Goal: Task Accomplishment & Management: Manage account settings

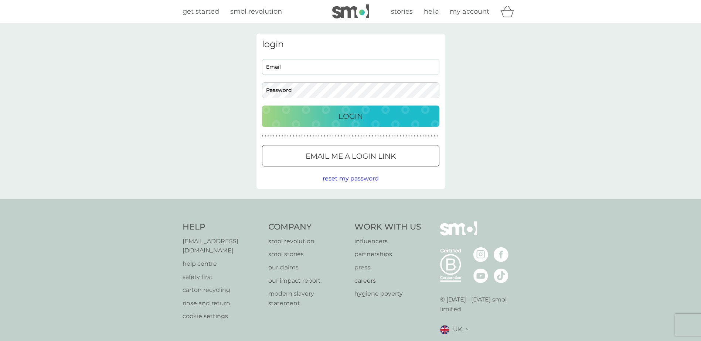
click at [318, 65] on input "Email" at bounding box center [350, 67] width 177 height 16
type input "[EMAIL_ADDRESS][DOMAIN_NAME]"
click at [262, 106] on button "Login" at bounding box center [350, 116] width 177 height 21
click at [339, 70] on input "Email" at bounding box center [350, 67] width 177 height 16
type input "[EMAIL_ADDRESS][DOMAIN_NAME]"
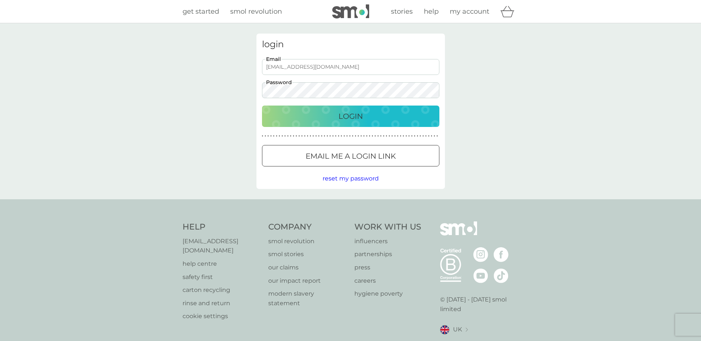
click at [262, 106] on button "Login" at bounding box center [350, 116] width 177 height 21
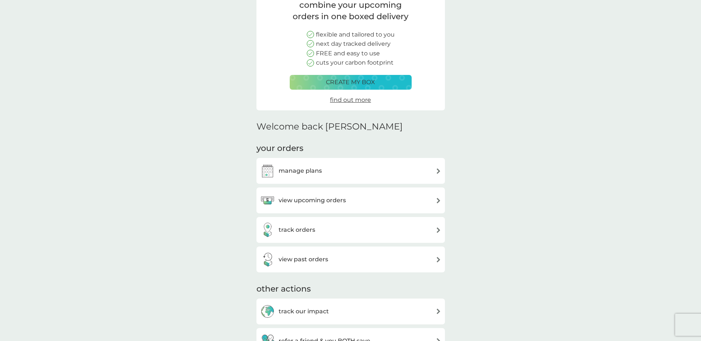
scroll to position [74, 0]
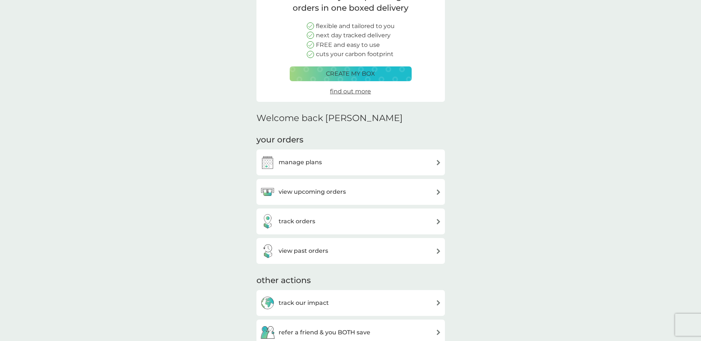
click at [379, 195] on div "view upcoming orders" at bounding box center [350, 192] width 181 height 15
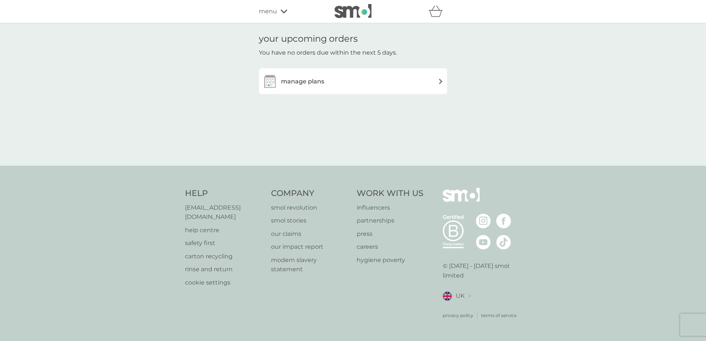
click at [406, 89] on div "manage plans" at bounding box center [353, 81] width 188 height 26
click at [350, 78] on div "manage plans" at bounding box center [353, 81] width 181 height 15
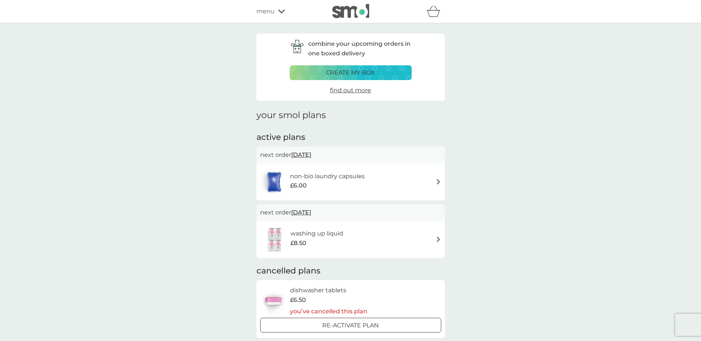
click at [425, 236] on div "washing up liquid £8.50" at bounding box center [350, 240] width 181 height 26
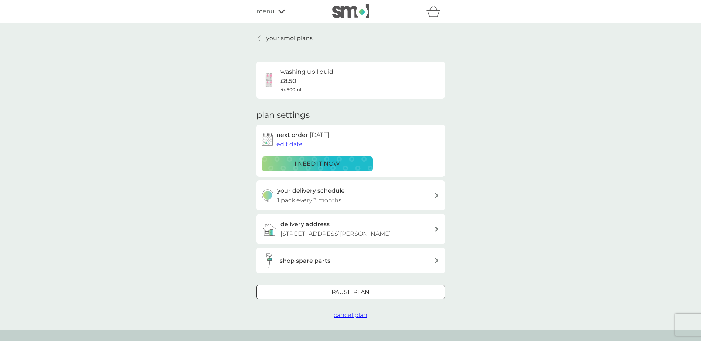
click at [388, 194] on div "your delivery schedule 1 pack every 3 months" at bounding box center [355, 195] width 157 height 19
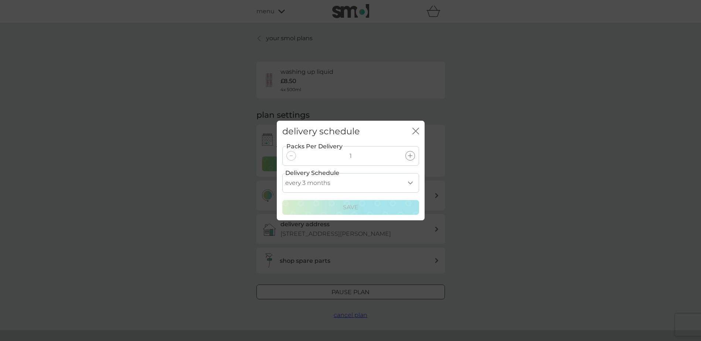
click at [392, 190] on select "every 1 month every 2 months every 3 months every 4 months every 5 months every…" at bounding box center [350, 183] width 137 height 20
select select "4"
click at [282, 173] on select "every 1 month every 2 months every 3 months every 4 months every 5 months every…" at bounding box center [350, 183] width 137 height 20
click at [363, 207] on div "Save" at bounding box center [350, 208] width 127 height 10
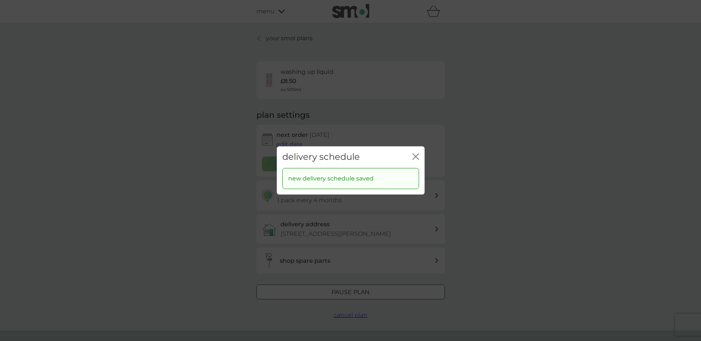
click at [416, 155] on icon "close" at bounding box center [416, 157] width 3 height 6
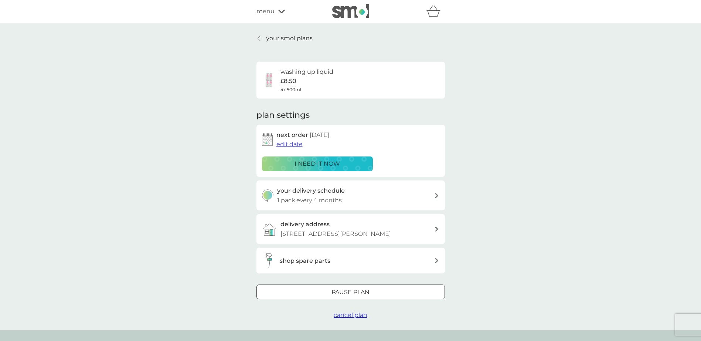
click at [374, 226] on div "delivery address 63 Demoreham Avenue, Denny, FK6 5BJ" at bounding box center [357, 229] width 154 height 19
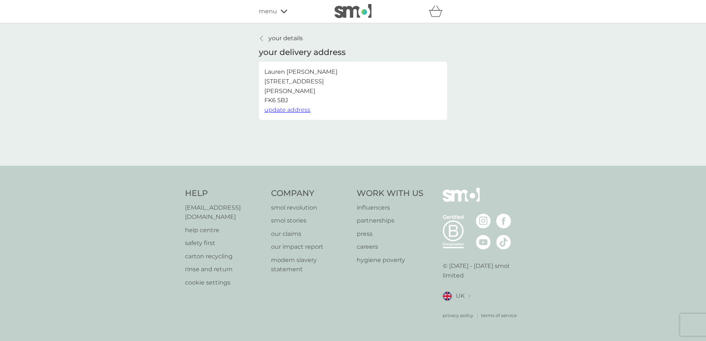
click at [298, 110] on span "update address" at bounding box center [287, 109] width 46 height 7
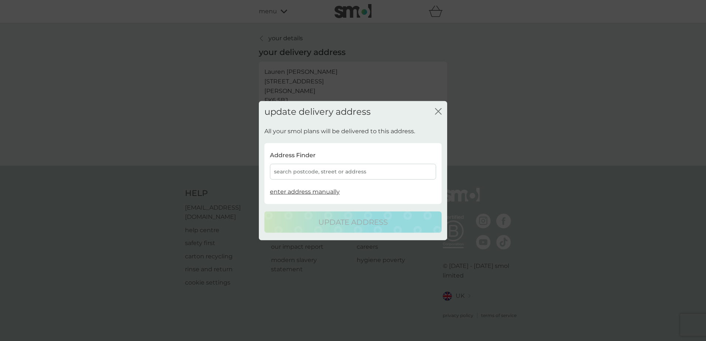
click at [313, 178] on div "search postcode, street or address" at bounding box center [353, 172] width 166 height 16
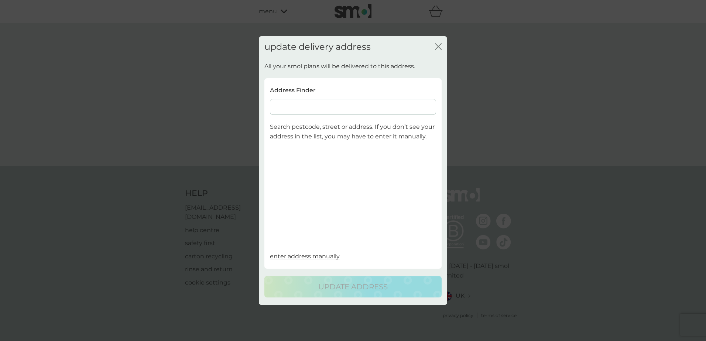
click at [293, 113] on input at bounding box center [353, 107] width 166 height 16
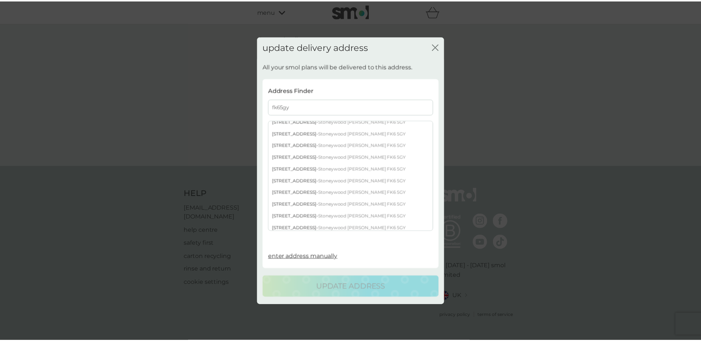
scroll to position [197, 0]
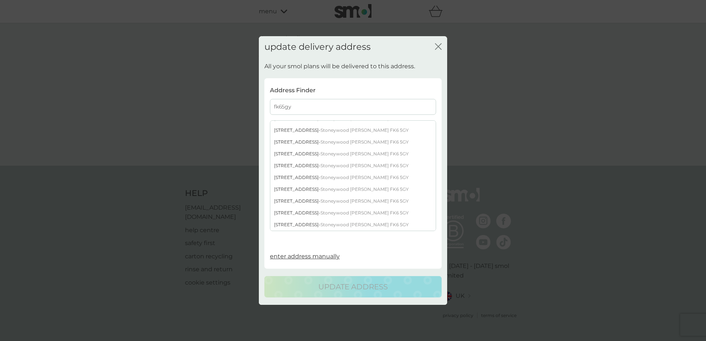
type input "fk65gy"
click at [309, 143] on div "20 Old Mill Way - Stoneywood Denny FK6 5GY" at bounding box center [352, 142] width 165 height 12
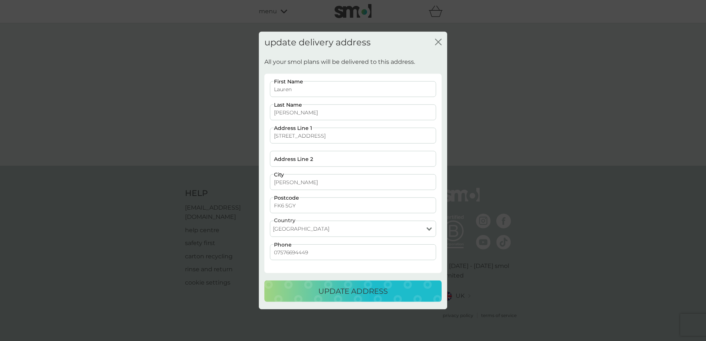
click at [357, 290] on p "update address" at bounding box center [352, 291] width 69 height 12
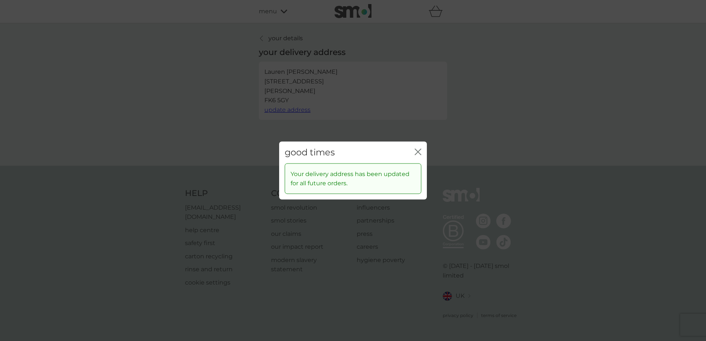
click at [421, 153] on icon "close" at bounding box center [418, 152] width 7 height 7
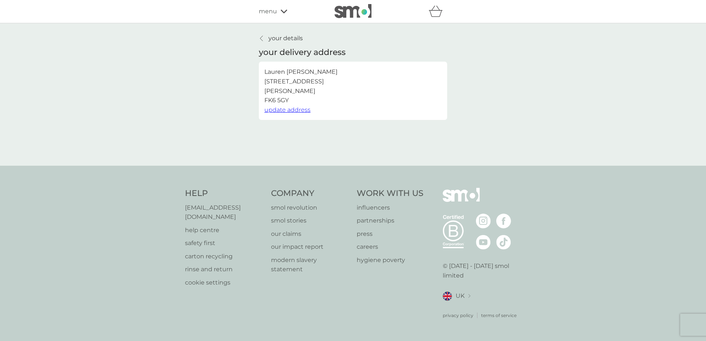
click at [274, 35] on p "your details" at bounding box center [285, 39] width 34 height 10
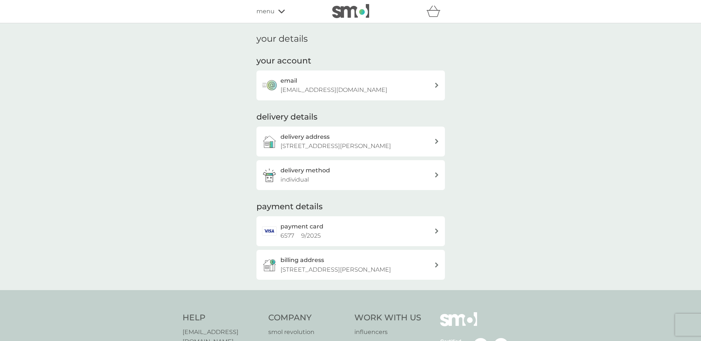
click at [274, 16] on div "refer a friend & you BOTH save smol impact smol shop your smol plans your upcom…" at bounding box center [350, 11] width 188 height 15
click at [272, 13] on span "menu" at bounding box center [265, 12] width 18 height 10
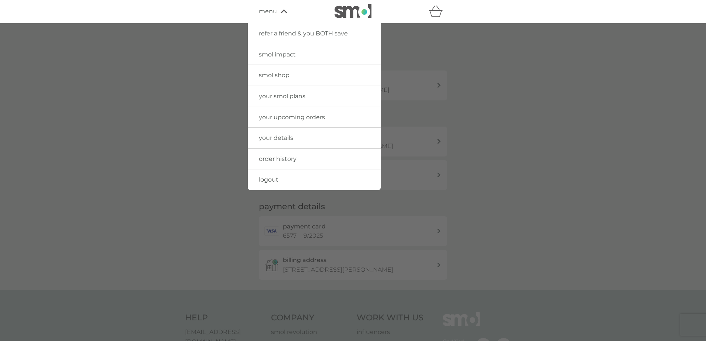
click at [280, 155] on span "order history" at bounding box center [278, 158] width 38 height 7
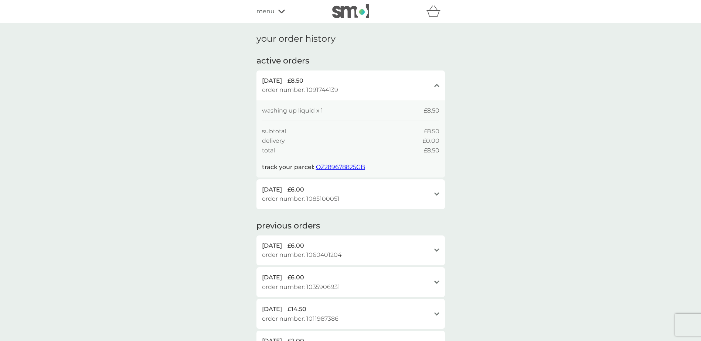
click at [277, 13] on div "menu" at bounding box center [287, 12] width 63 height 10
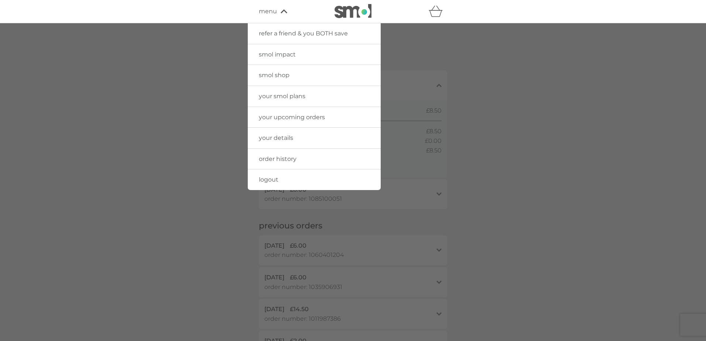
click at [293, 125] on link "your upcoming orders" at bounding box center [314, 117] width 133 height 21
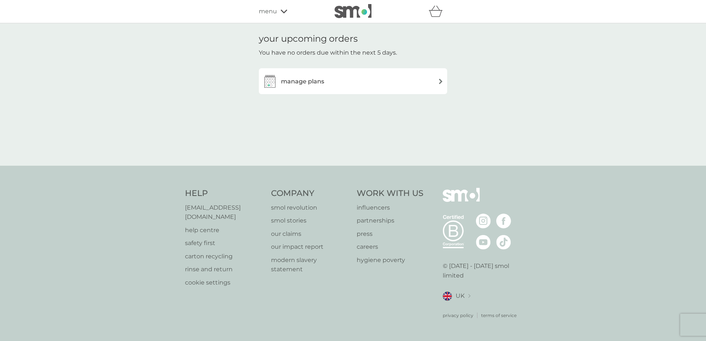
click at [371, 79] on div "manage plans" at bounding box center [353, 81] width 181 height 15
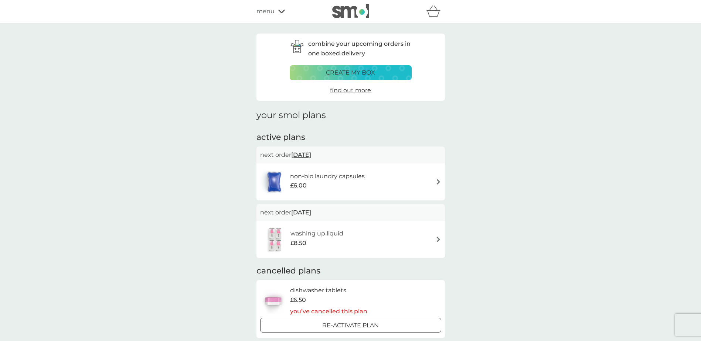
click at [408, 178] on div "non-bio laundry capsules £6.00" at bounding box center [350, 182] width 181 height 26
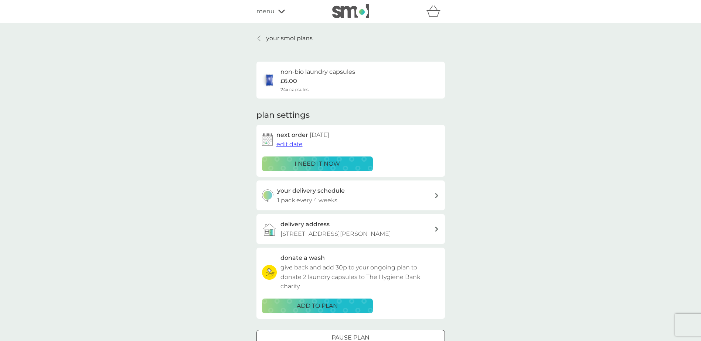
click at [287, 147] on span "edit date" at bounding box center [289, 144] width 26 height 7
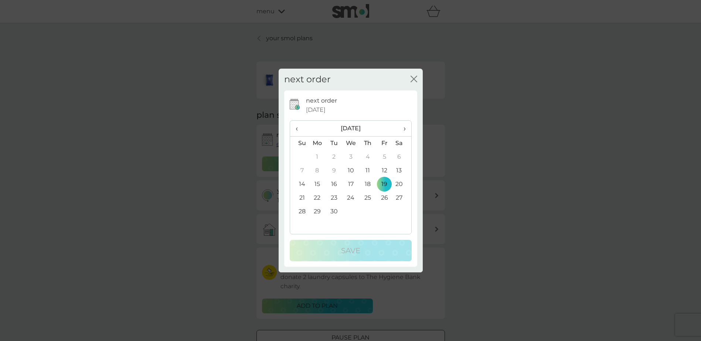
click at [318, 195] on td "22" at bounding box center [317, 198] width 17 height 14
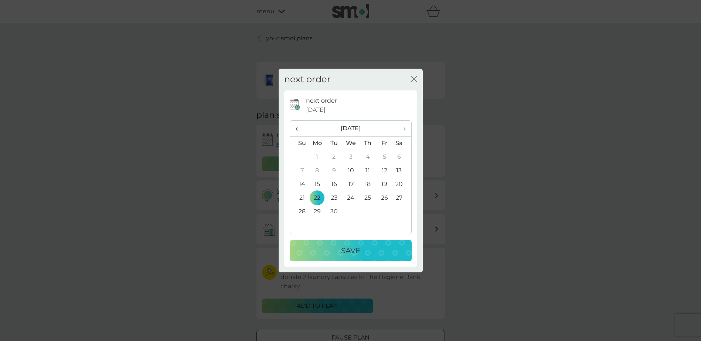
click at [366, 250] on div "Save" at bounding box center [350, 251] width 107 height 12
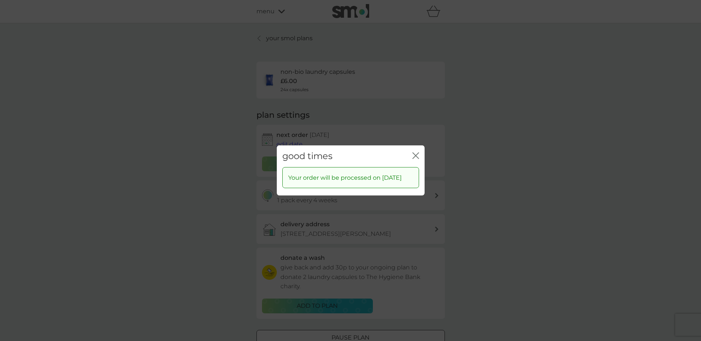
click at [414, 154] on icon "close" at bounding box center [415, 156] width 7 height 7
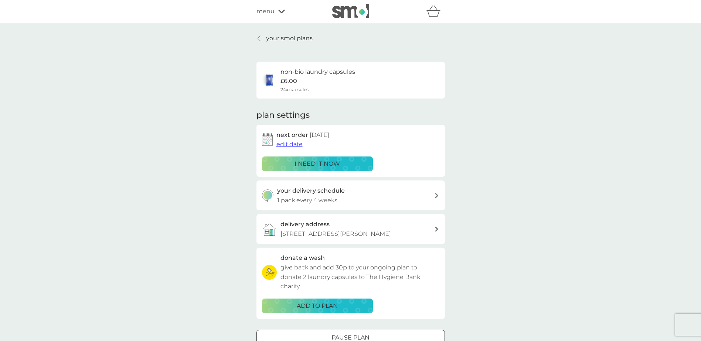
click at [373, 231] on p "20 Old Mill Way, Stoneywood, Denny, FK6 5GY" at bounding box center [335, 234] width 110 height 10
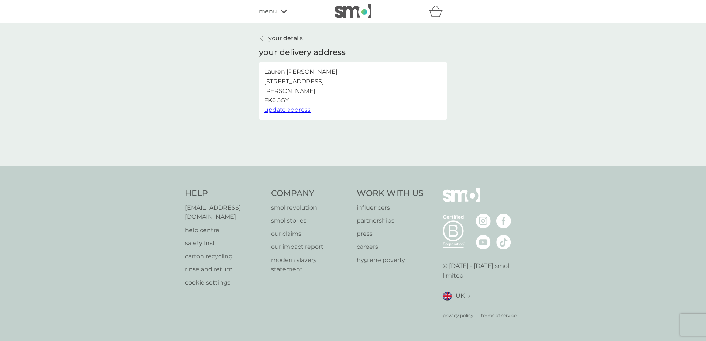
click at [274, 38] on p "your details" at bounding box center [285, 39] width 34 height 10
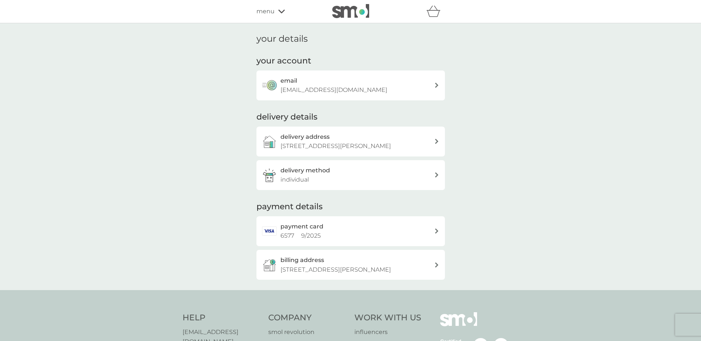
click at [280, 11] on icon at bounding box center [281, 11] width 7 height 4
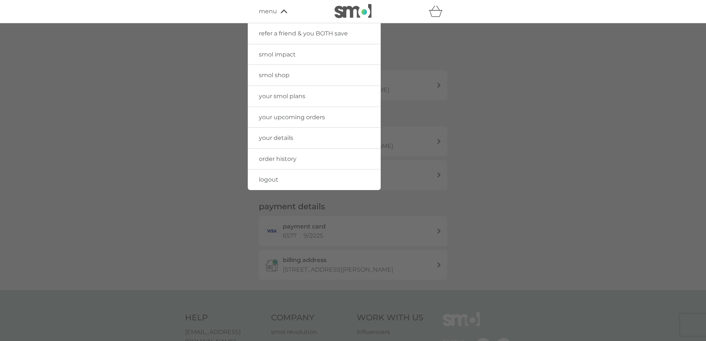
click at [666, 137] on div at bounding box center [353, 193] width 706 height 341
